Goal: Task Accomplishment & Management: Manage account settings

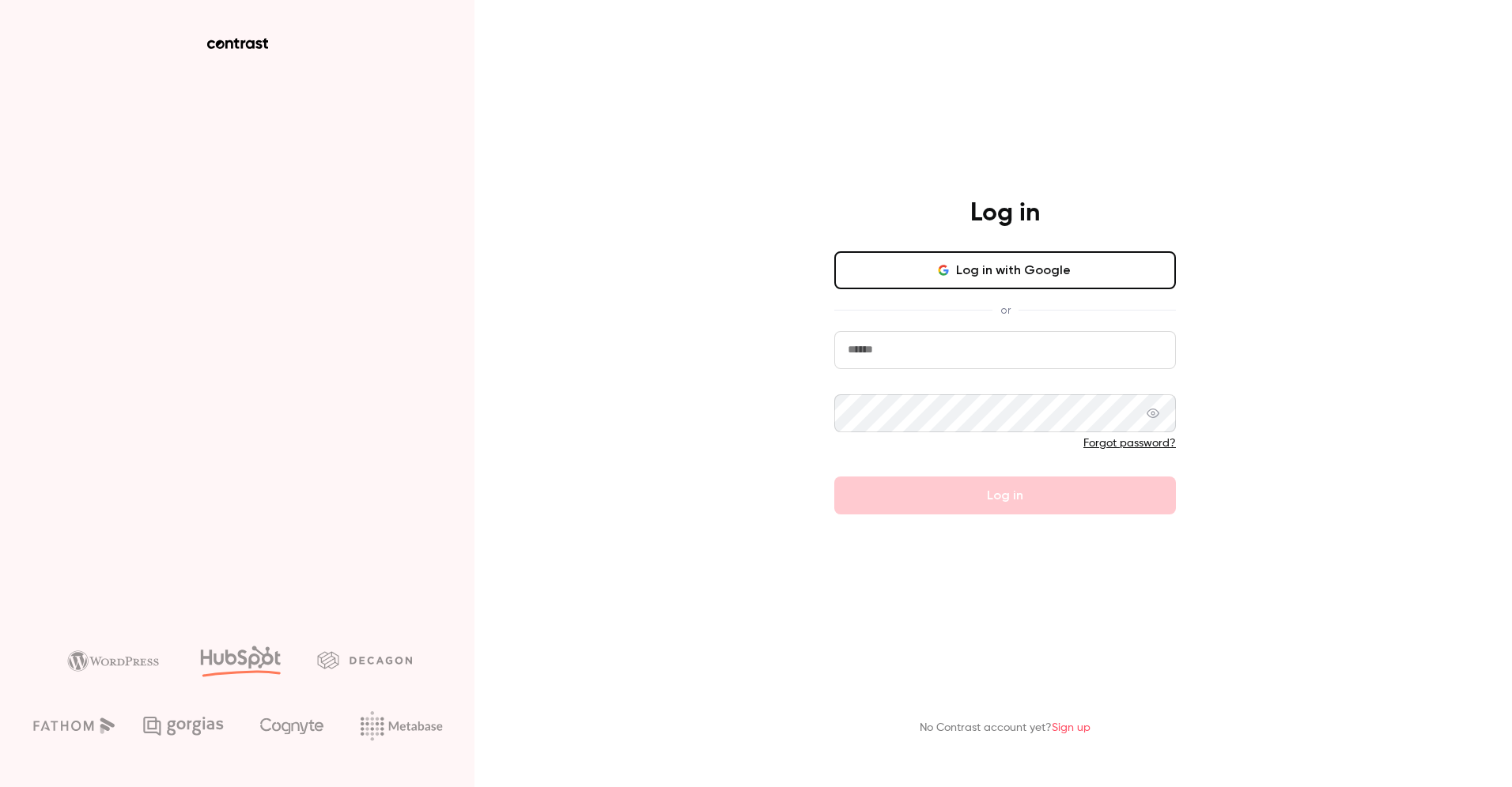
type input "**********"
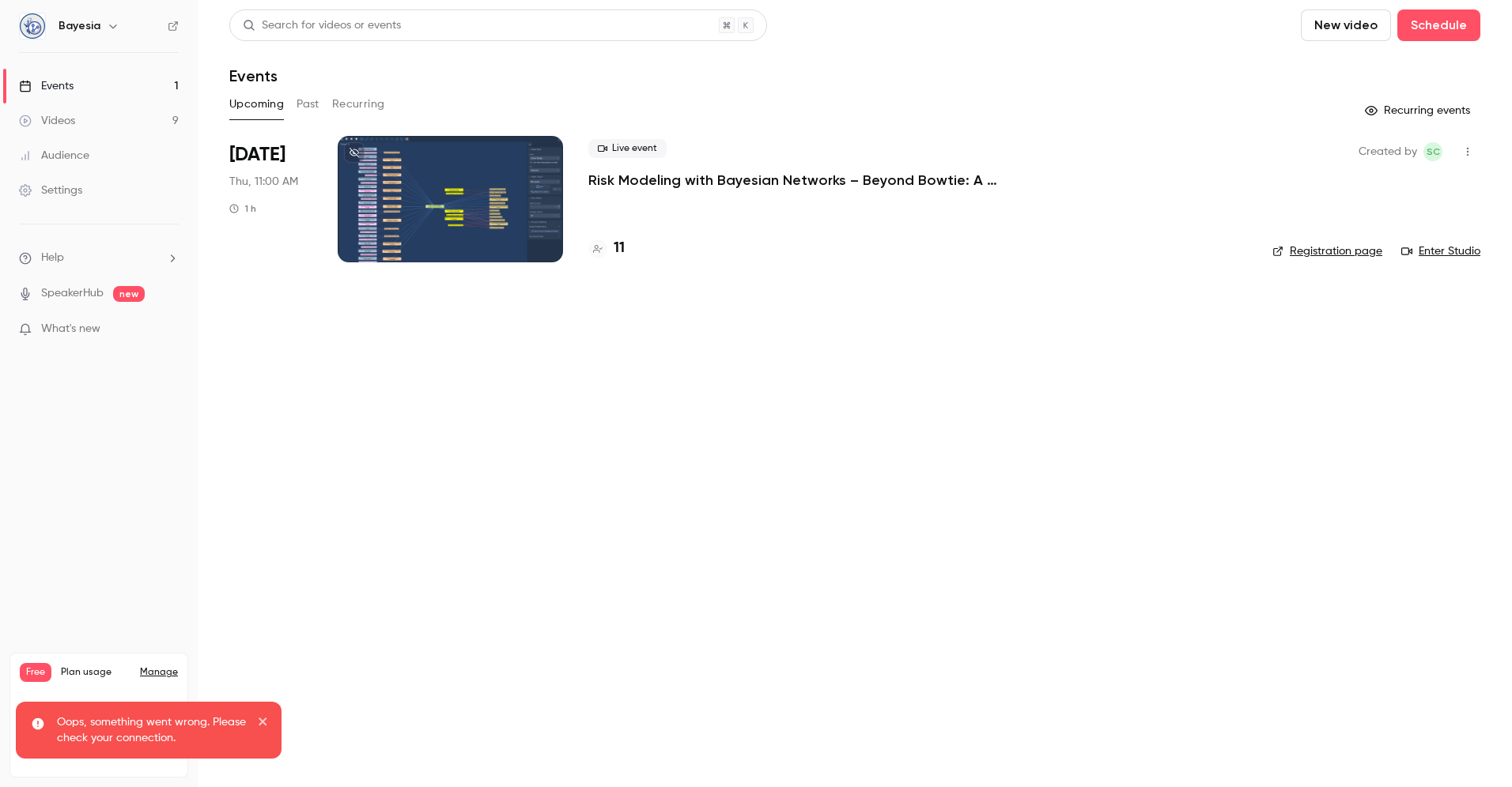
click at [262, 720] on icon "close" at bounding box center [263, 721] width 11 height 13
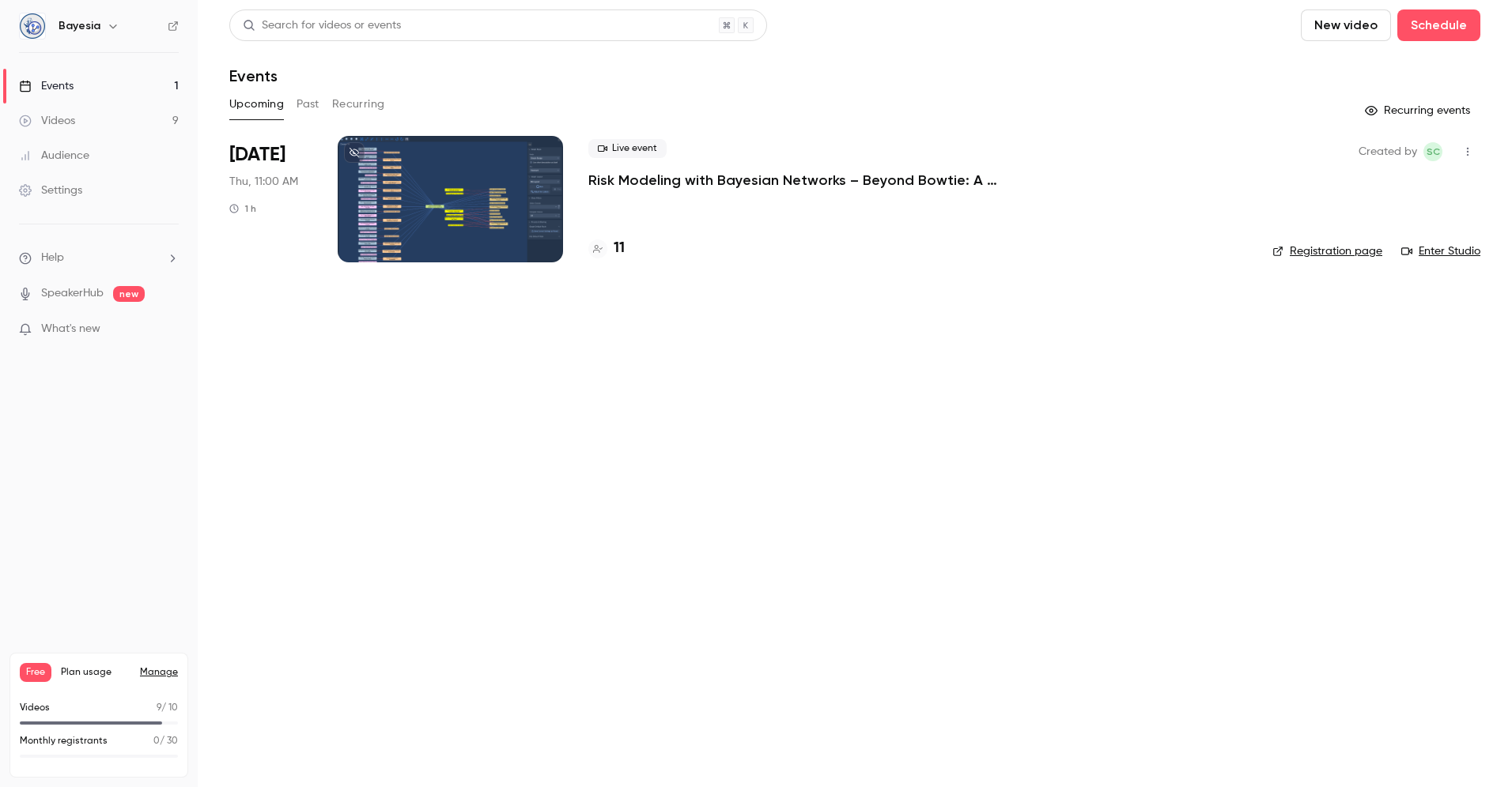
click at [770, 179] on p "Risk Modeling with Bayesian Networks – Beyond Bowtie: A Cybersecurity Case Study" at bounding box center [825, 180] width 475 height 19
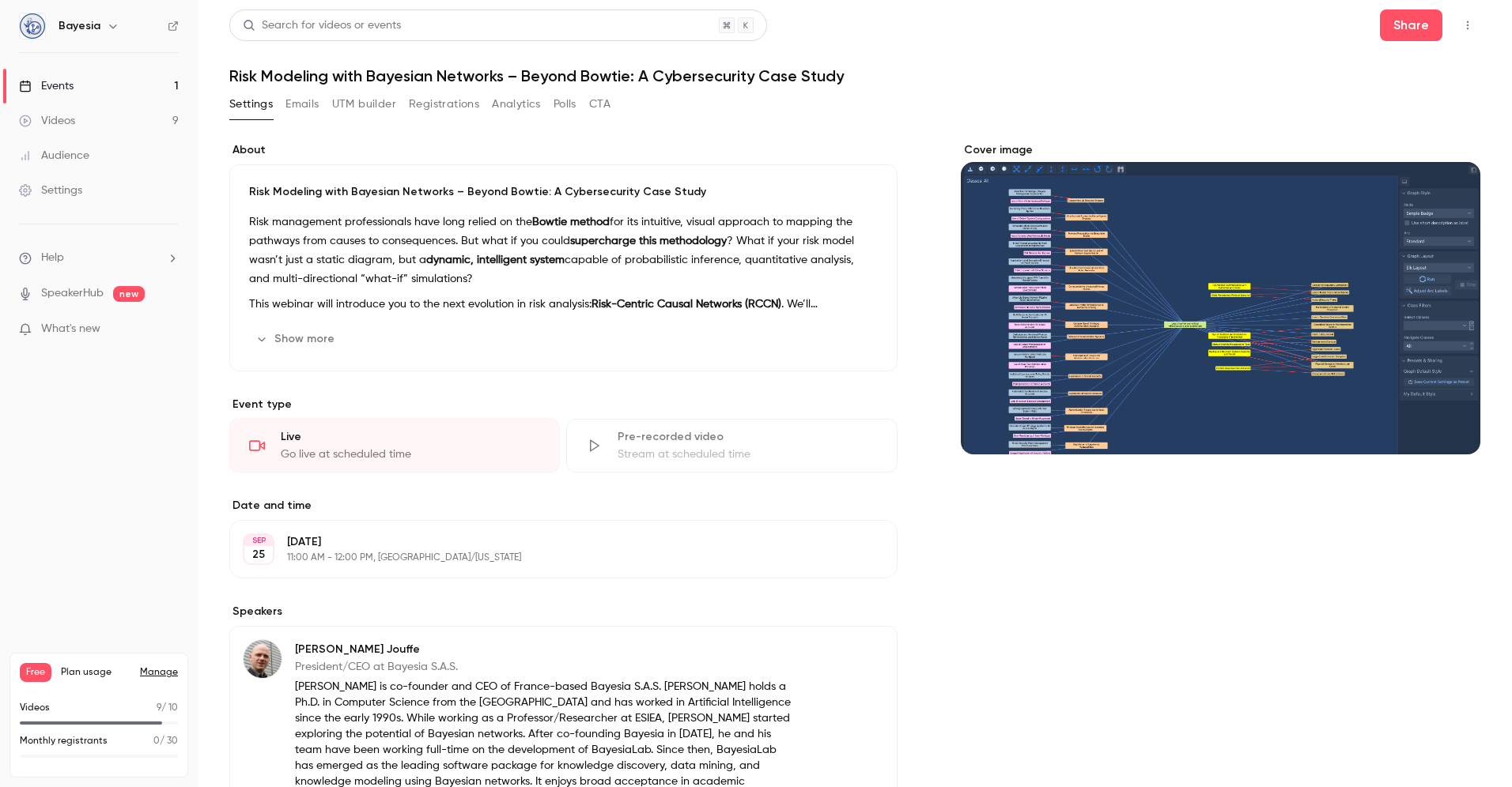
click at [472, 105] on button "Registrations" at bounding box center [443, 104] width 70 height 25
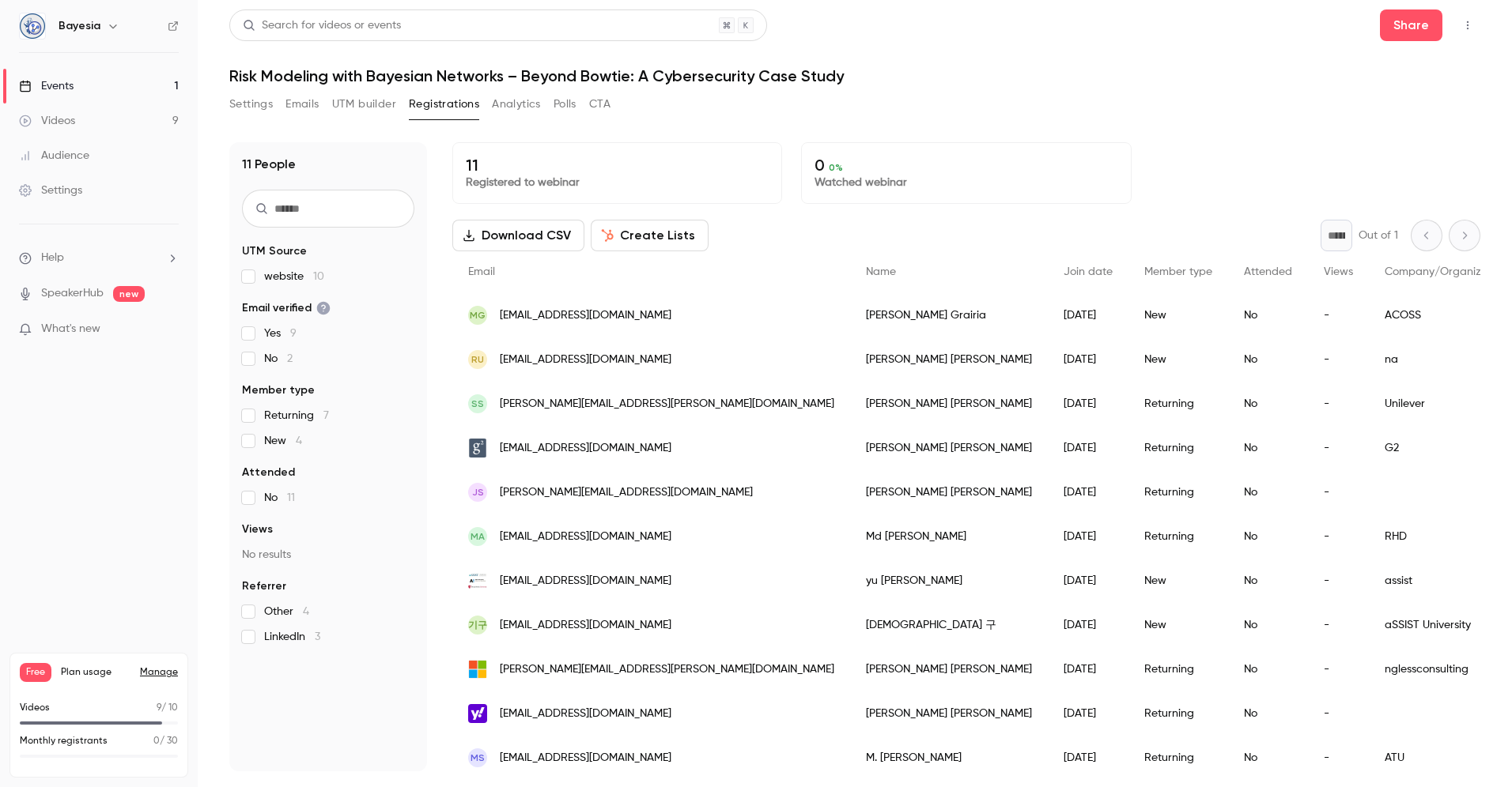
click at [528, 233] on button "Download CSV" at bounding box center [518, 236] width 132 height 32
click at [1471, 75] on h1 "Risk Modeling with Bayesian Networks – Beyond Bowtie: A Cybersecurity Case Study" at bounding box center [855, 76] width 1251 height 19
